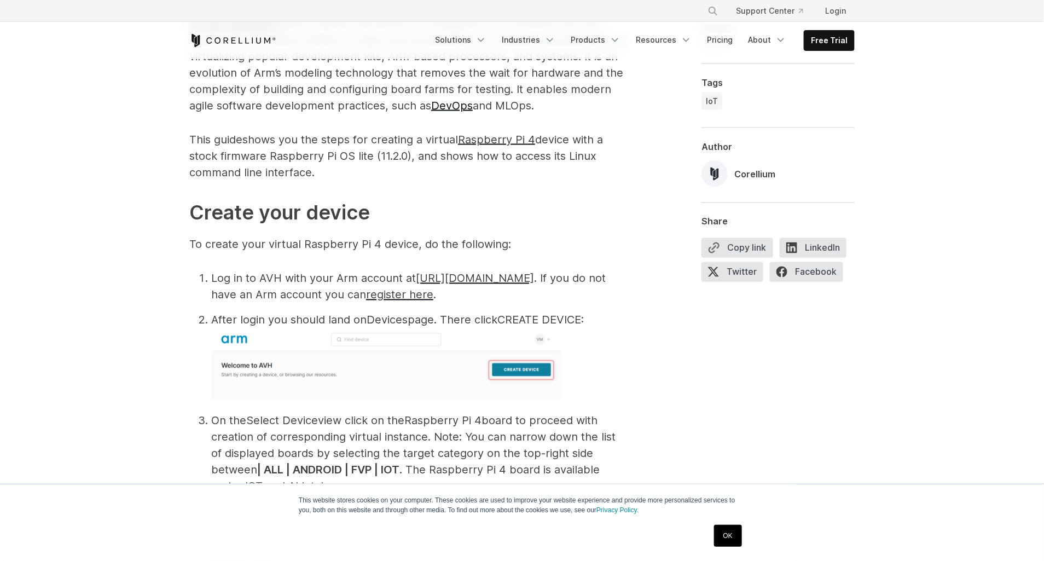
scroll to position [746, 0]
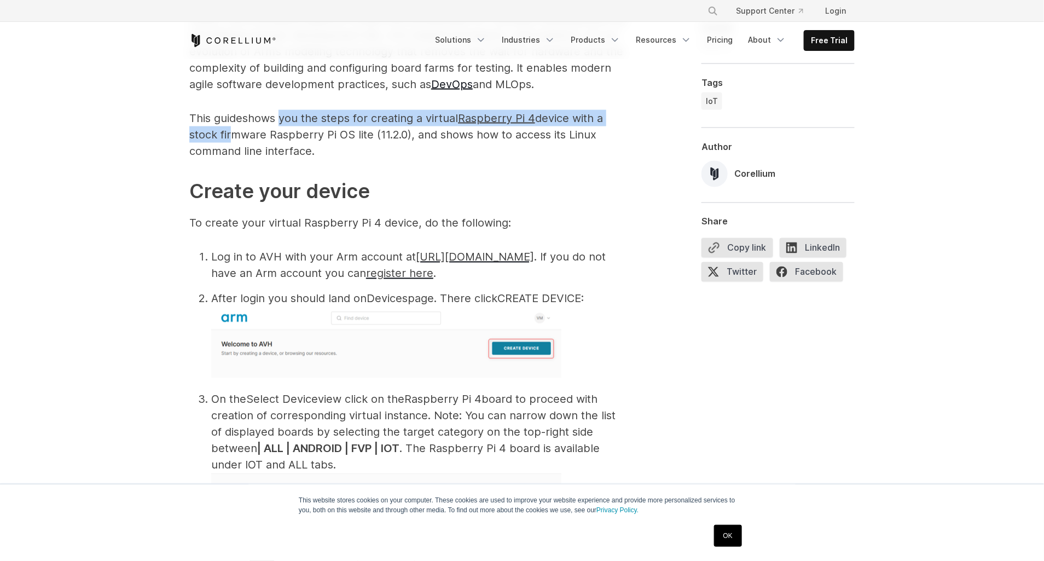
drag, startPoint x: 228, startPoint y: 135, endPoint x: 282, endPoint y: 125, distance: 54.9
click at [282, 125] on p "This guide shows you the steps for creating a virtual Raspberry Pi 4 device wit…" at bounding box center [408, 134] width 438 height 49
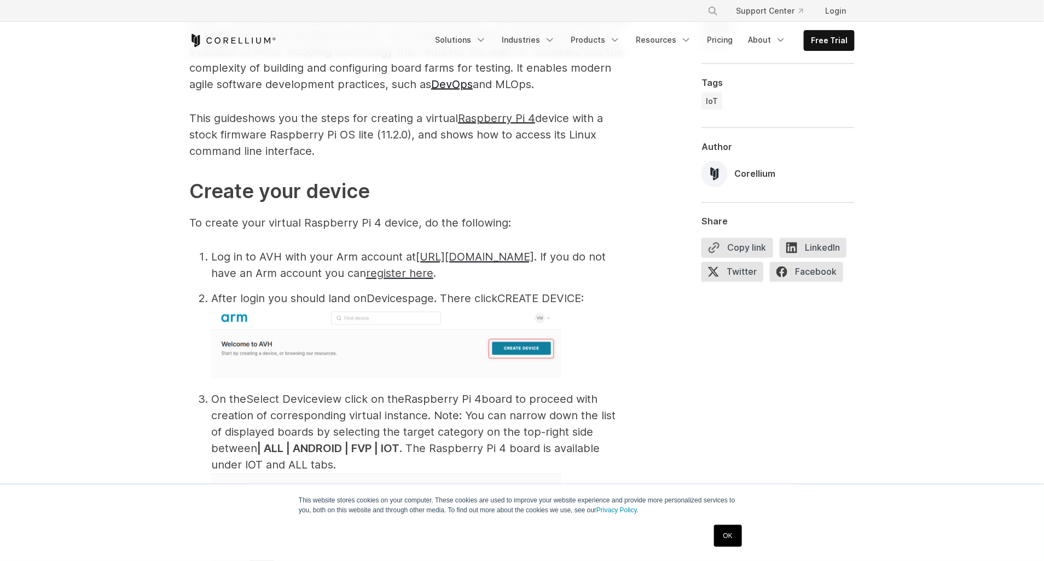
click at [507, 190] on h2 "Create your device" at bounding box center [408, 192] width 438 height 30
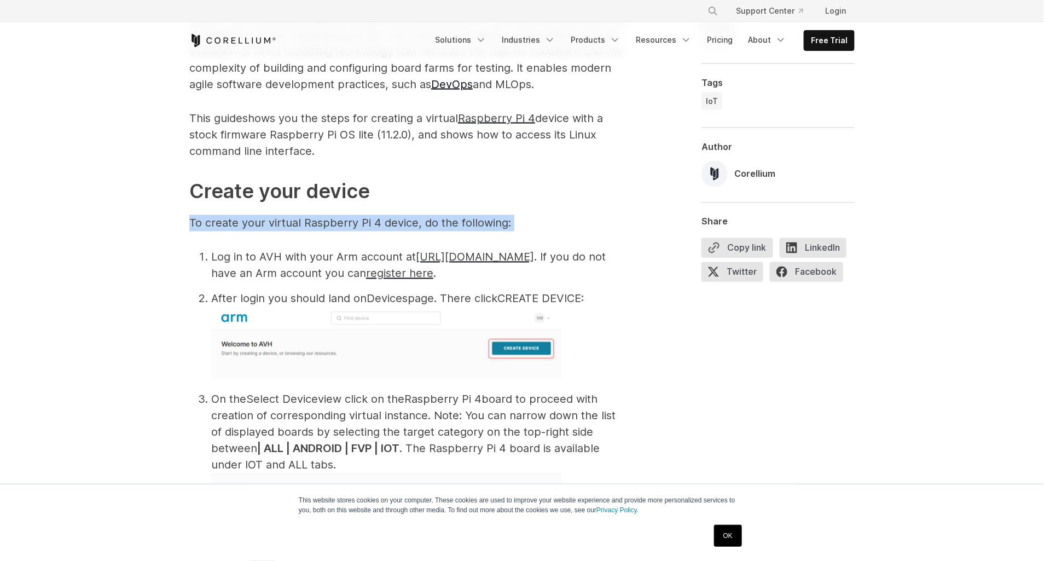
drag, startPoint x: 187, startPoint y: 220, endPoint x: 540, endPoint y: 212, distance: 353.4
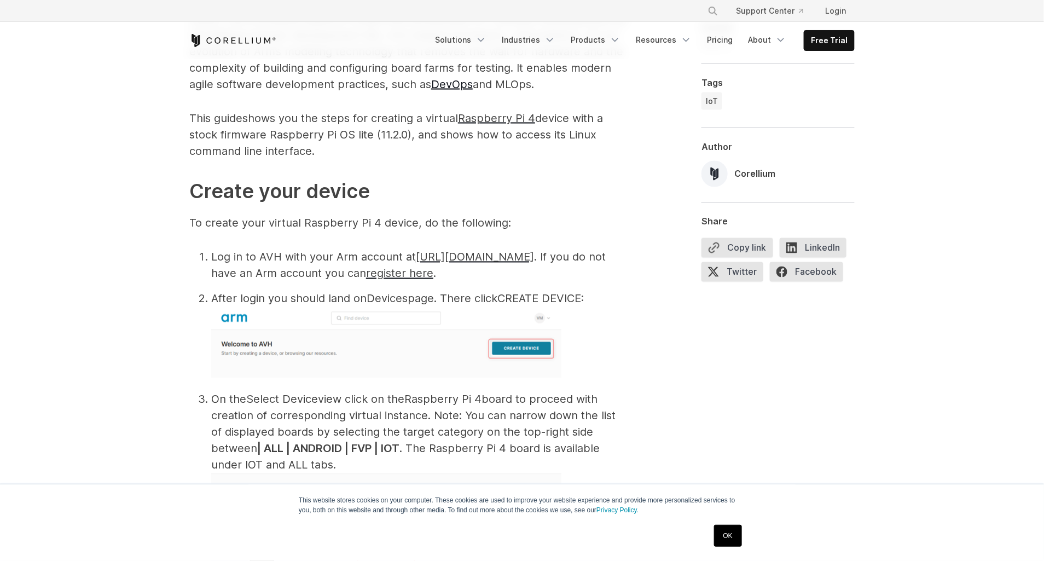
drag, startPoint x: 540, startPoint y: 212, endPoint x: 626, endPoint y: 194, distance: 88.3
click at [626, 194] on h2 "Create your device" at bounding box center [408, 192] width 438 height 30
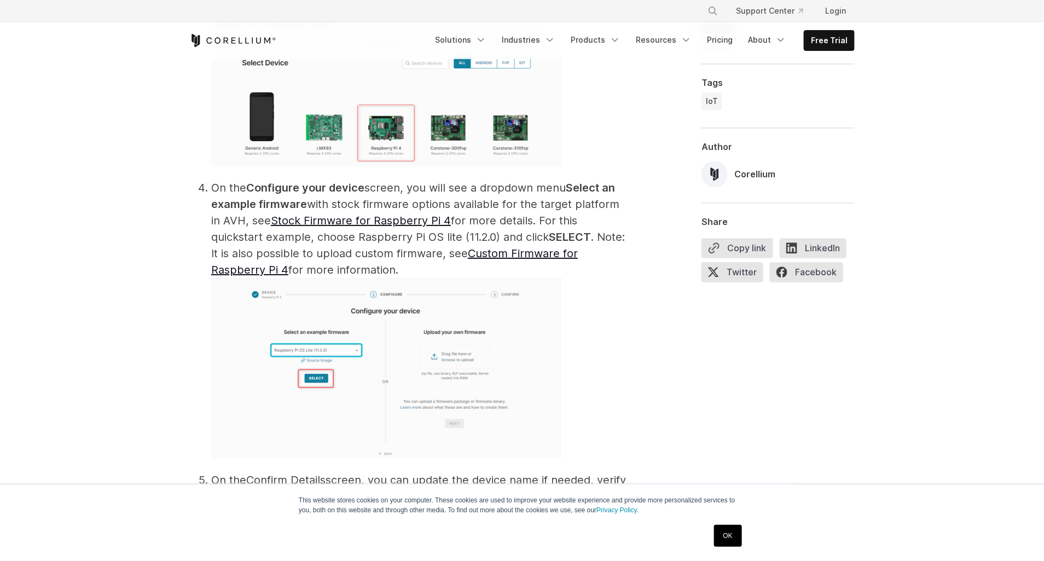
scroll to position [1193, 0]
drag, startPoint x: 256, startPoint y: 253, endPoint x: 429, endPoint y: 256, distance: 172.9
click at [429, 256] on span "On the Configure your device screen, you will see a dropdown menu Select an exa…" at bounding box center [418, 321] width 414 height 280
click at [618, 322] on li "On the Configure your device screen, you will see a dropdown menu Select an exa…" at bounding box center [419, 320] width 416 height 283
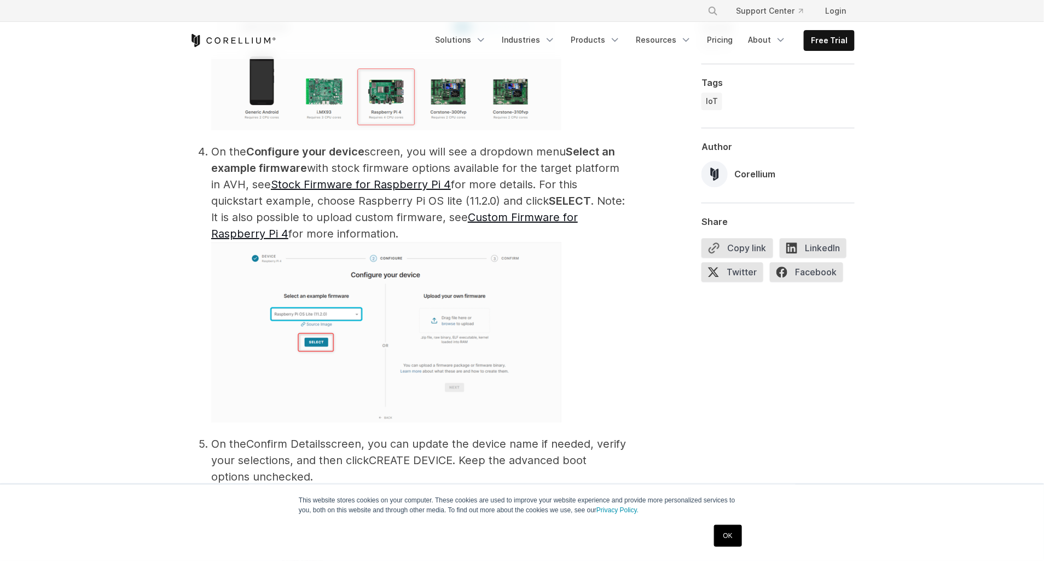
scroll to position [1243, 0]
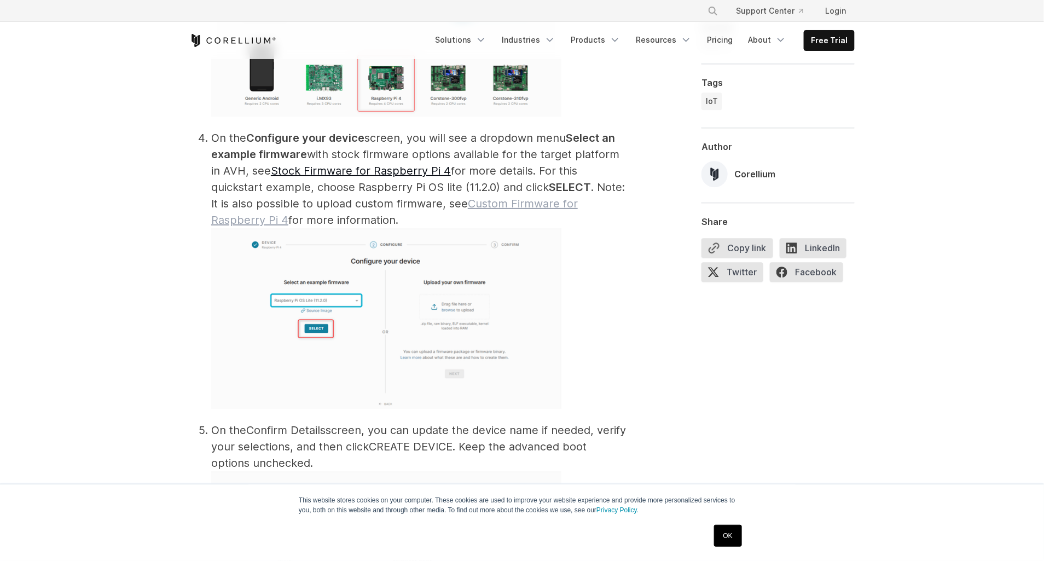
click at [578, 203] on link "Custom Firmware for Raspberry Pi 4" at bounding box center [394, 212] width 366 height 30
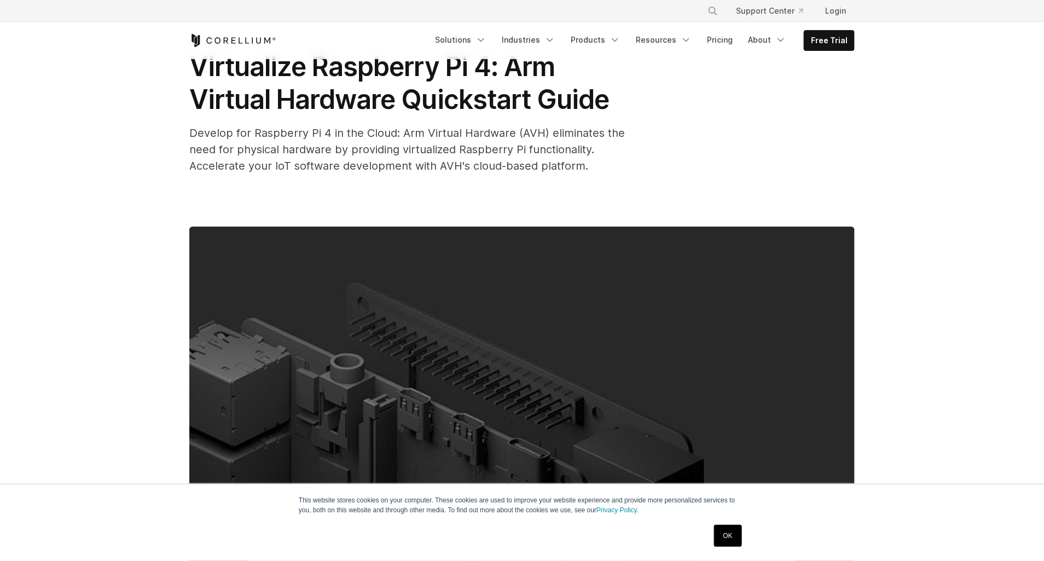
scroll to position [0, 0]
